Goal: Register for event/course

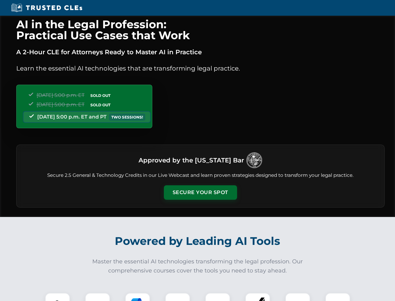
click at [200, 192] on button "Secure Your Spot" at bounding box center [200, 192] width 73 height 14
click at [58, 296] on img at bounding box center [58, 305] width 18 height 18
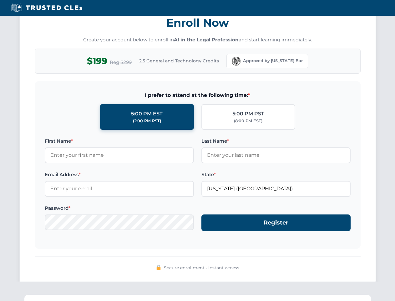
scroll to position [615, 0]
